Goal: Information Seeking & Learning: Learn about a topic

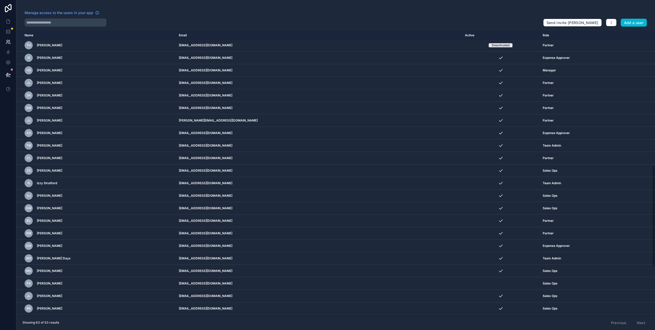
scroll to position [434, 0]
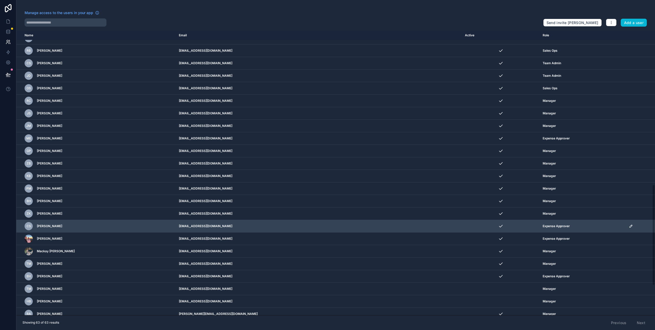
click at [629, 227] on icon "scrollable content" at bounding box center [630, 226] width 3 height 3
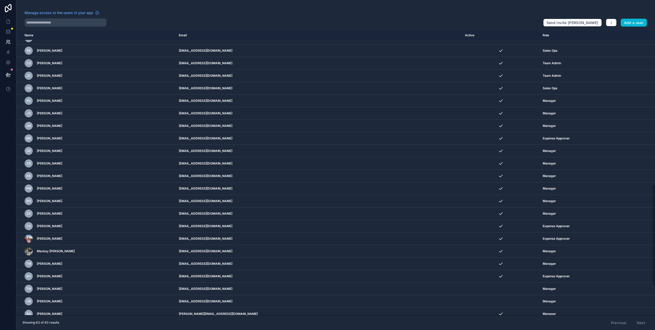
click at [479, 11] on div "Manage access to the users in your app" at bounding box center [282, 14] width 514 height 8
click at [7, 76] on icon at bounding box center [8, 74] width 5 height 5
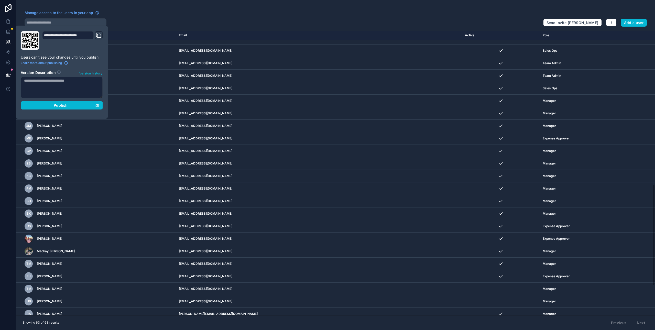
click at [91, 91] on textarea at bounding box center [62, 87] width 82 height 21
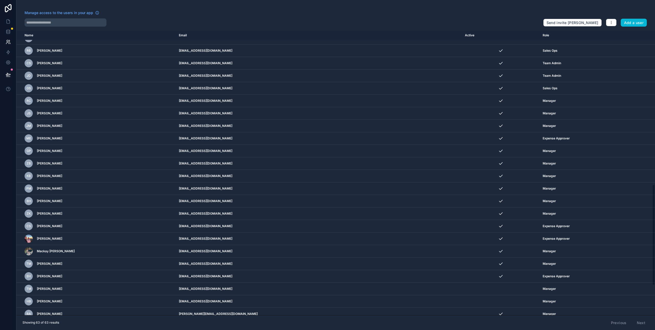
click at [215, 5] on div "Manage access to the users in your app Send invite reminders Add a user Name Em…" at bounding box center [335, 165] width 638 height 330
click at [8, 22] on icon at bounding box center [8, 21] width 5 height 5
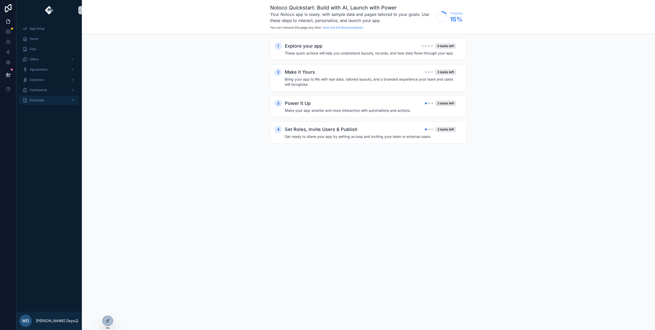
click at [44, 99] on div "Backends" at bounding box center [49, 100] width 53 height 8
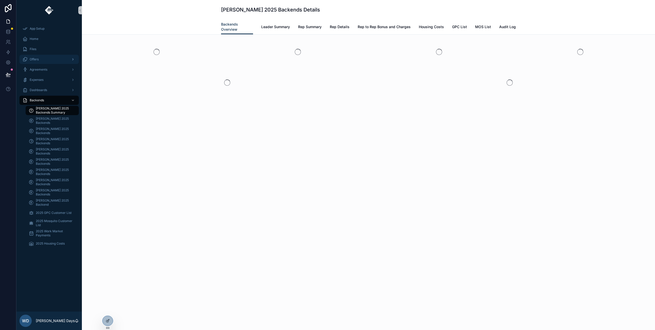
click at [40, 58] on div "Offers" at bounding box center [49, 59] width 53 height 8
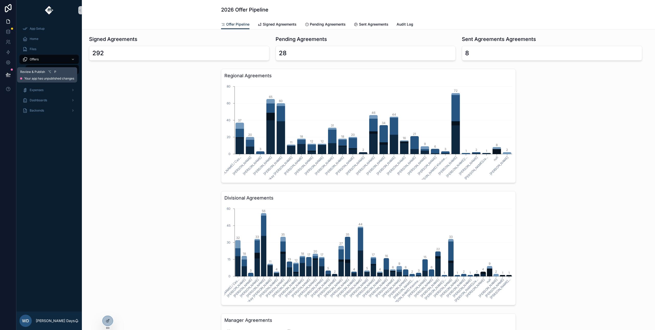
click at [7, 77] on icon at bounding box center [8, 77] width 4 height 0
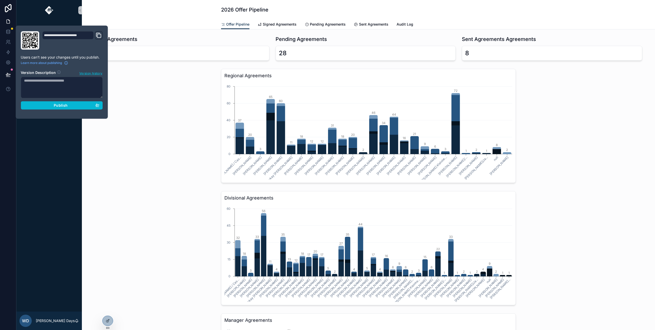
click at [190, 197] on div "Divisional Agreements [PERSON_NAME] / Cas... [PERSON_NAME] [PERSON_NAME] [PERSO…" at bounding box center [368, 248] width 565 height 118
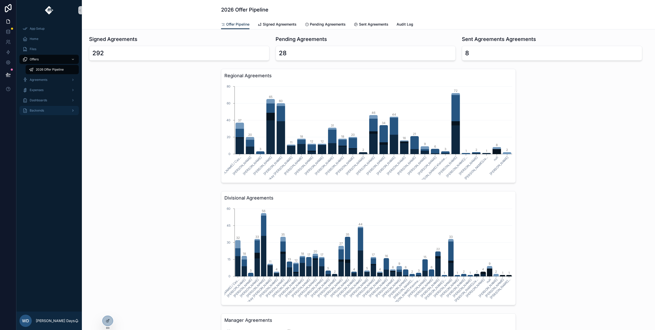
click at [42, 112] on span "Backends" at bounding box center [37, 110] width 14 height 4
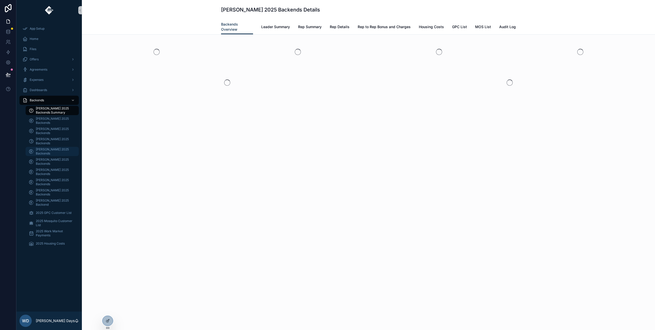
click at [47, 149] on span "[PERSON_NAME] 2025 Backends" at bounding box center [55, 151] width 38 height 8
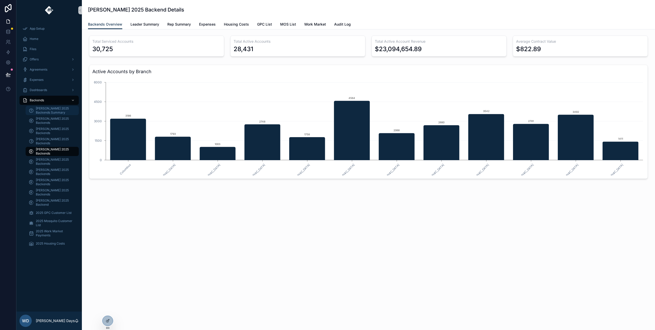
click at [44, 111] on span "[PERSON_NAME] 2025 Backends Summary" at bounding box center [55, 110] width 38 height 8
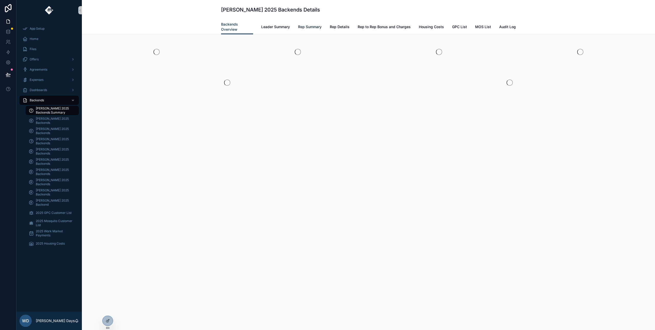
click at [310, 28] on span "Rep Summary" at bounding box center [310, 26] width 24 height 5
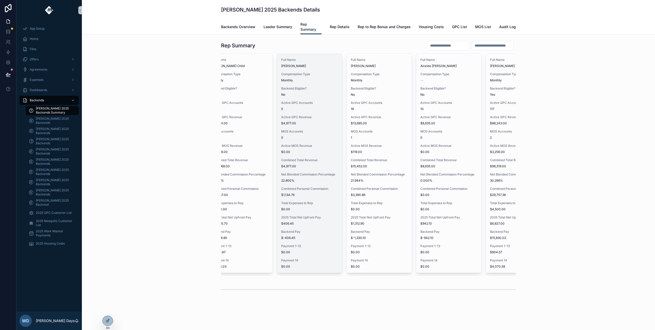
scroll to position [0, 378]
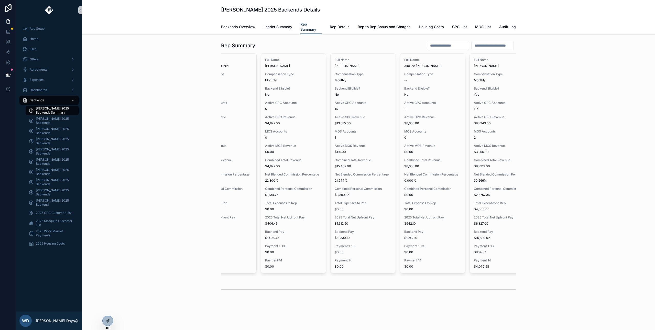
click at [438, 45] on input "scrollable content" at bounding box center [448, 45] width 42 height 7
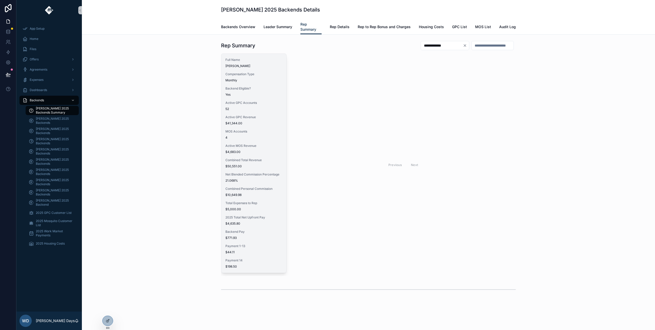
type input "**********"
click at [240, 125] on span "$41,344.00" at bounding box center [253, 123] width 57 height 4
click at [241, 132] on span "MOS Accounts" at bounding box center [253, 131] width 57 height 4
click at [241, 133] on span "MOS Accounts" at bounding box center [253, 131] width 57 height 4
click at [249, 149] on div "Active MOS Revenue $4,683.00" at bounding box center [253, 149] width 57 height 10
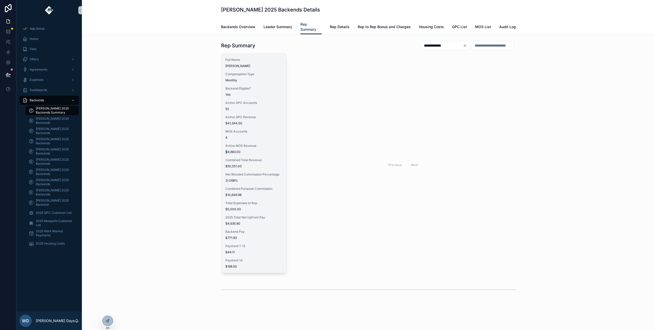
click at [249, 149] on div "Active MOS Revenue $4,683.00" at bounding box center [253, 149] width 57 height 10
click at [246, 142] on div "Full Name [PERSON_NAME] Compensation Type Monthly Backend Eligible? Yes Active …" at bounding box center [253, 163] width 65 height 219
click at [263, 166] on span "$50,551.00" at bounding box center [253, 166] width 57 height 4
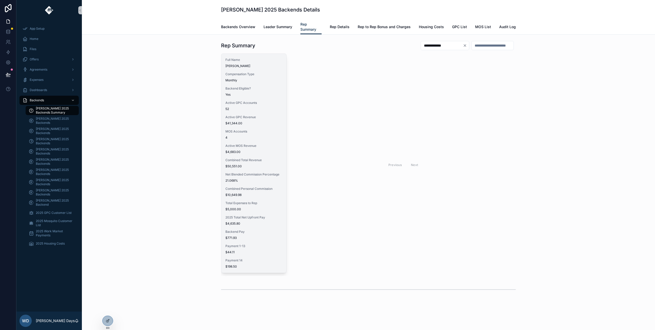
click at [263, 166] on span "$50,551.00" at bounding box center [253, 166] width 57 height 4
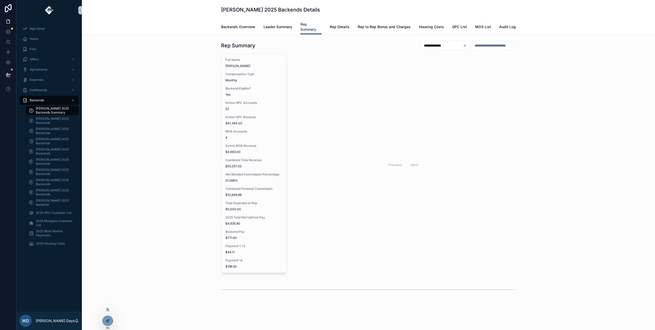
click at [107, 323] on div at bounding box center [108, 321] width 10 height 10
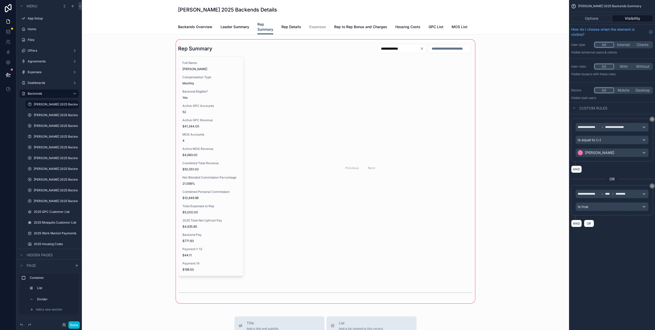
click at [219, 144] on div "scrollable content" at bounding box center [325, 172] width 479 height 266
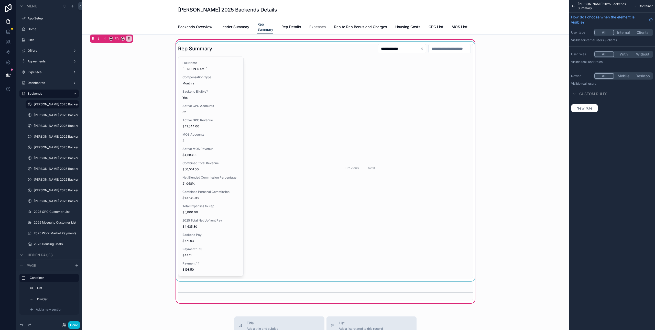
click at [224, 130] on div "scrollable content" at bounding box center [325, 161] width 301 height 239
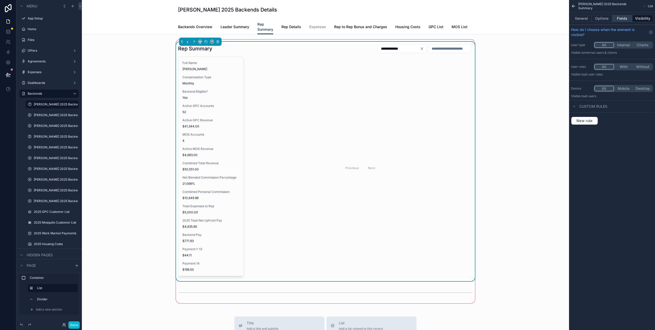
click at [623, 21] on button "Fields" at bounding box center [622, 18] width 20 height 7
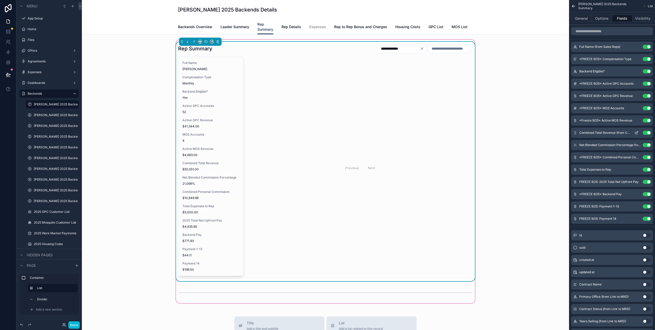
click at [637, 133] on icon "scrollable content" at bounding box center [637, 132] width 2 height 2
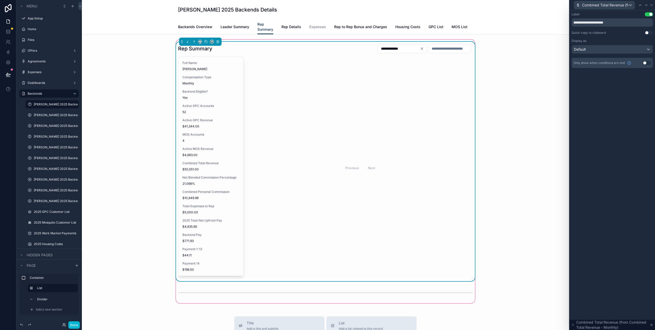
click at [646, 63] on button "Use setting" at bounding box center [647, 63] width 8 height 4
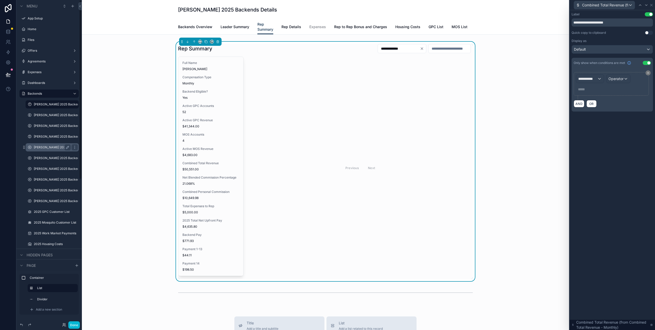
click at [45, 148] on label "[PERSON_NAME] 2025 Backends" at bounding box center [52, 147] width 37 height 4
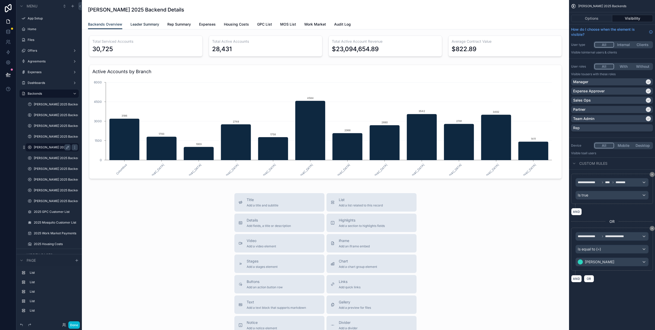
click at [149, 24] on span "Leader Summary" at bounding box center [144, 24] width 29 height 5
click at [148, 25] on span "Leader Summary" at bounding box center [144, 24] width 29 height 5
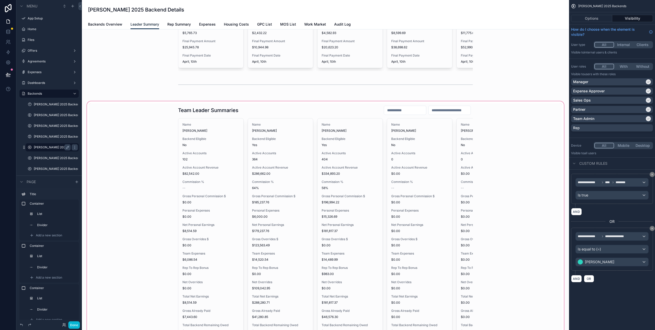
scroll to position [892, 0]
click at [199, 233] on div "scrollable content" at bounding box center [325, 269] width 479 height 337
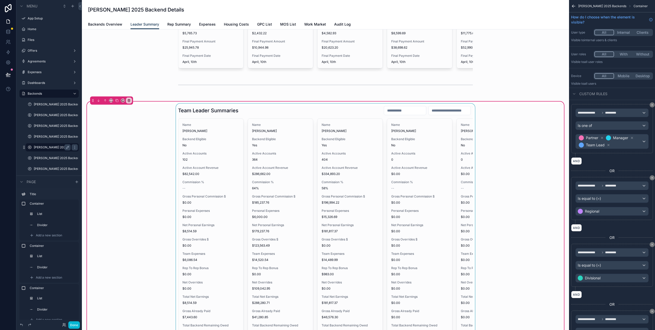
click at [199, 205] on div "scrollable content" at bounding box center [325, 259] width 473 height 311
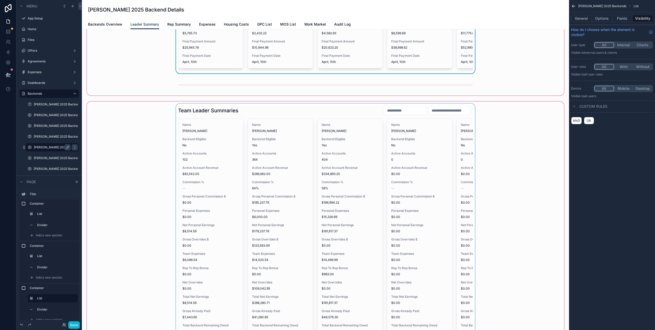
click at [310, 164] on div "scrollable content" at bounding box center [325, 269] width 479 height 337
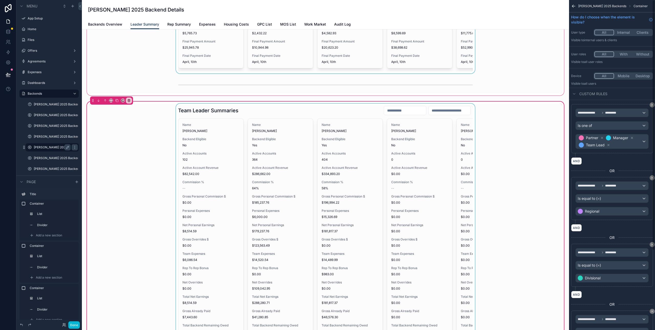
click at [398, 185] on div "scrollable content" at bounding box center [325, 259] width 473 height 311
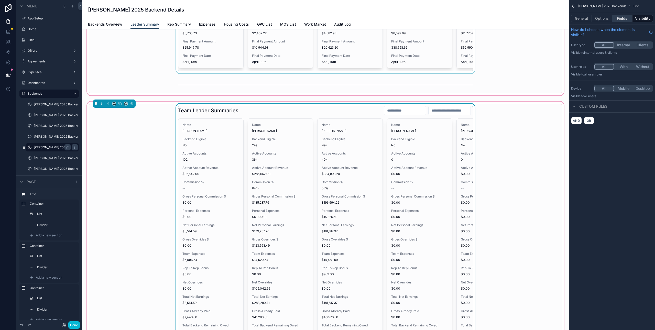
click at [621, 18] on button "Fields" at bounding box center [622, 18] width 20 height 7
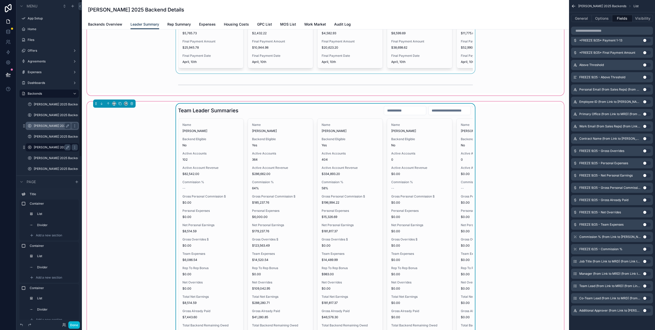
scroll to position [0, 0]
click at [9, 30] on icon at bounding box center [8, 31] width 5 height 5
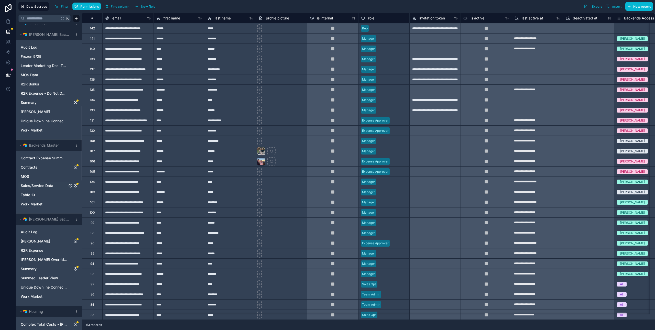
scroll to position [339, 0]
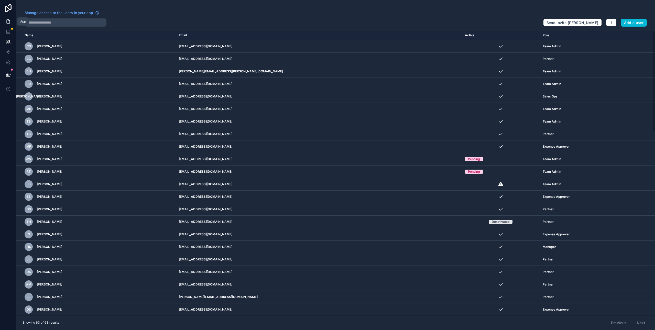
click at [7, 20] on icon at bounding box center [8, 21] width 5 height 5
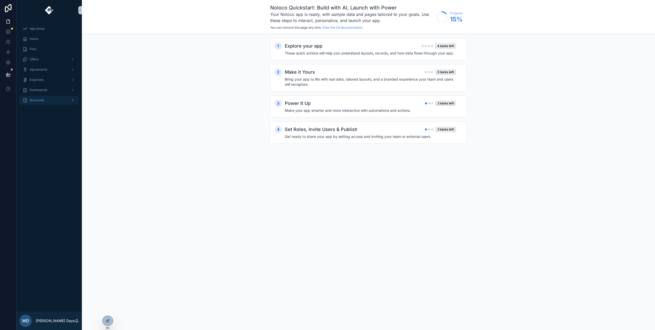
click at [44, 101] on div "Backends" at bounding box center [49, 100] width 53 height 8
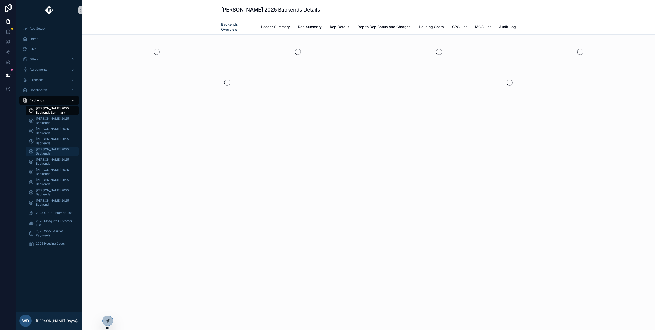
click at [42, 153] on span "[PERSON_NAME] 2025 Backends" at bounding box center [55, 151] width 38 height 8
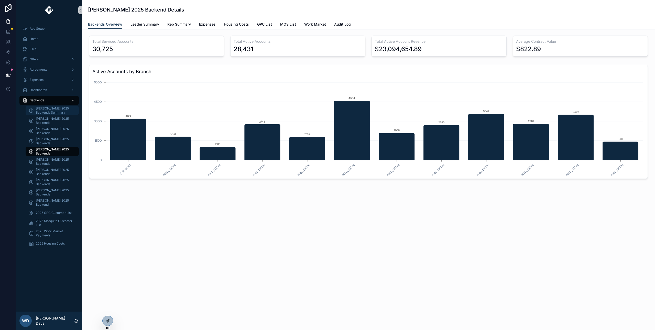
click at [52, 111] on span "[PERSON_NAME] 2025 Backends Summary" at bounding box center [55, 110] width 38 height 8
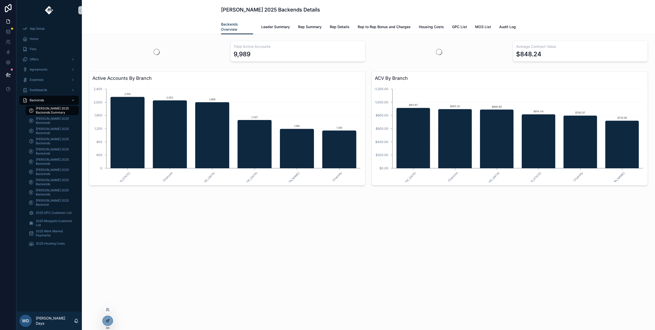
click at [111, 323] on div at bounding box center [108, 321] width 10 height 10
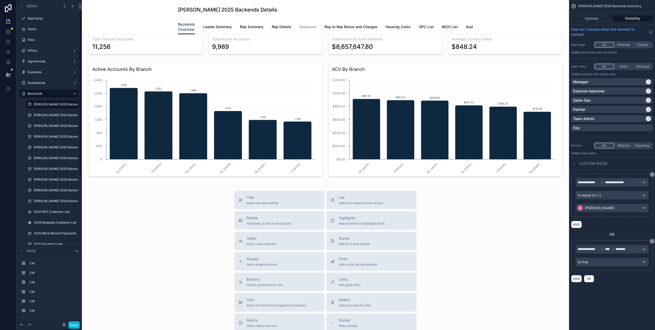
scroll to position [46, 0]
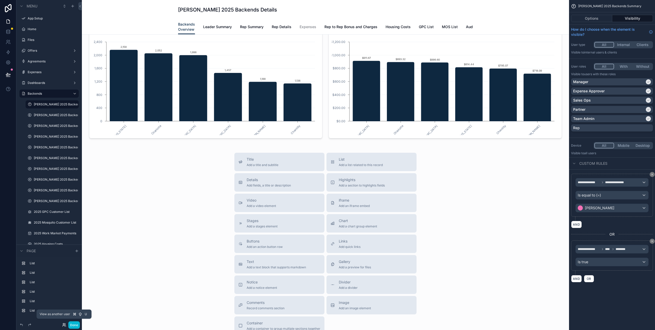
click at [63, 326] on icon at bounding box center [64, 325] width 4 height 4
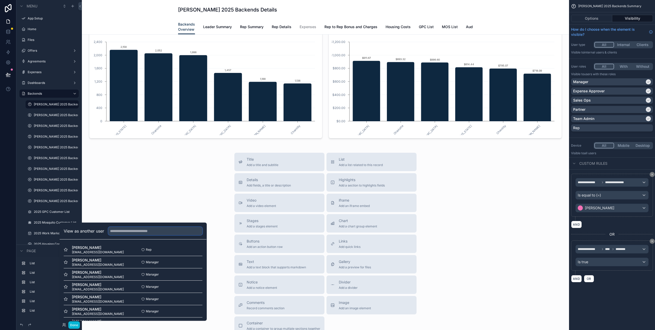
click at [137, 232] on input "text" at bounding box center [155, 231] width 94 height 8
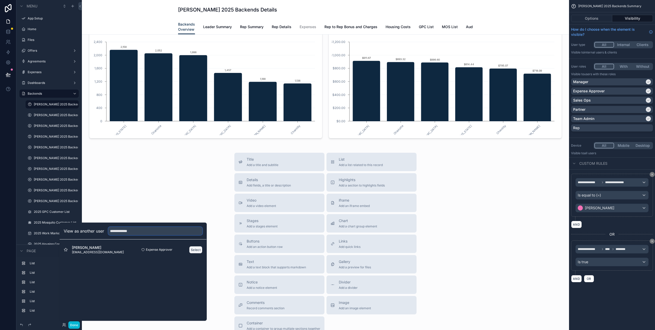
type input "**********"
click at [200, 250] on button "Select" at bounding box center [195, 249] width 13 height 7
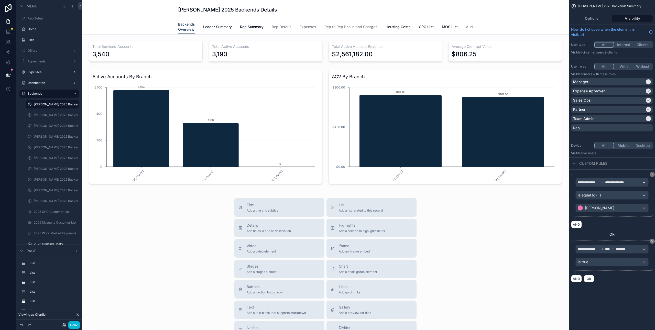
click at [217, 27] on span "Leader Summary" at bounding box center [217, 26] width 29 height 5
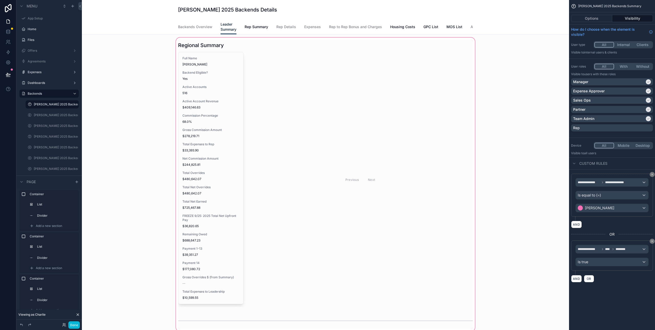
scroll to position [85, 0]
